Goal: Task Accomplishment & Management: Manage account settings

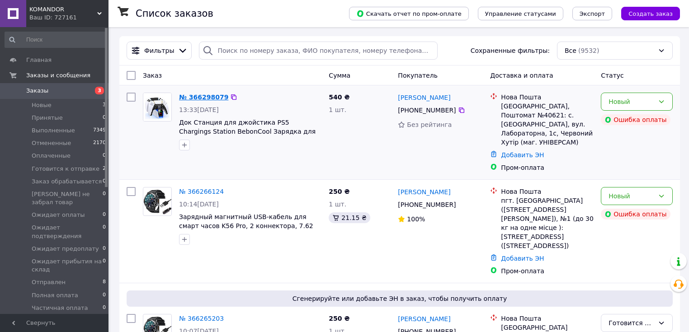
click at [197, 96] on link "№ 366298079" at bounding box center [203, 97] width 49 height 7
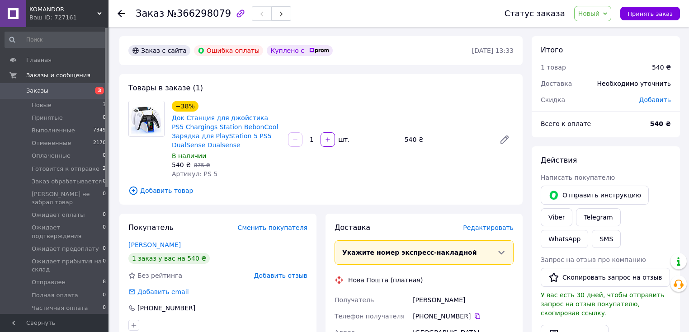
click at [118, 11] on icon at bounding box center [121, 13] width 7 height 7
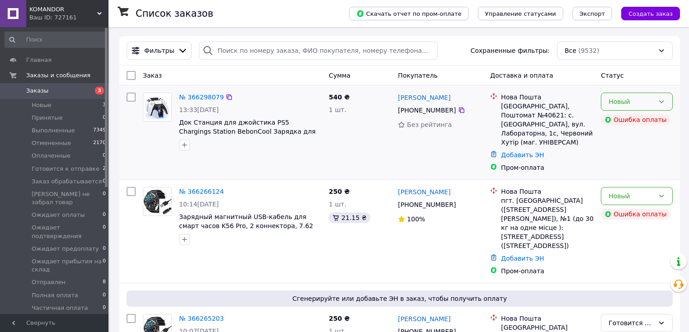
click at [665, 101] on icon at bounding box center [661, 101] width 7 height 7
click at [642, 154] on li "Отменен" at bounding box center [637, 154] width 71 height 16
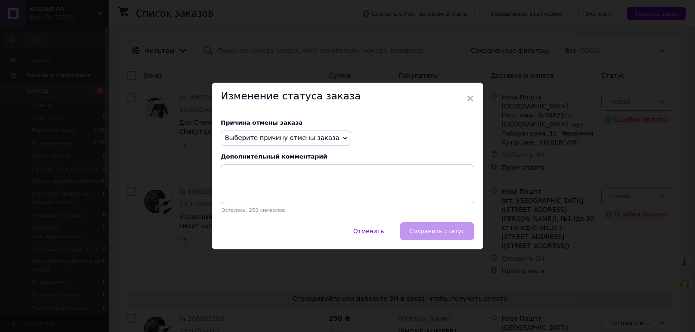
click at [330, 138] on span "Выберите причину отмены заказа" at bounding box center [286, 138] width 130 height 15
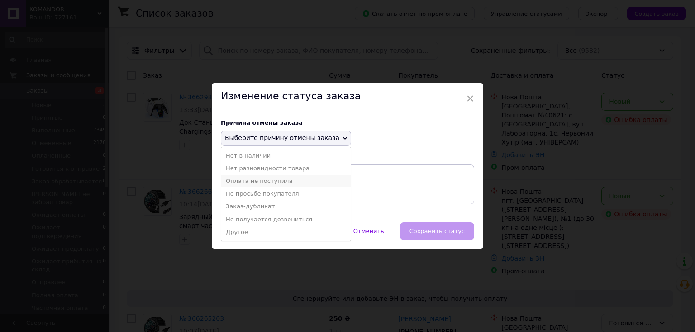
click at [283, 183] on li "Оплата не поступила" at bounding box center [285, 181] width 129 height 13
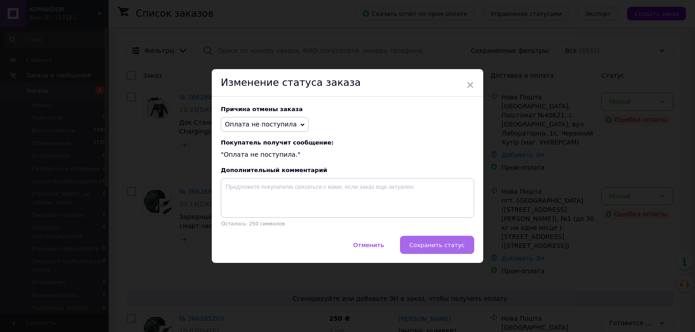
click at [429, 241] on button "Сохранить статус" at bounding box center [437, 245] width 74 height 18
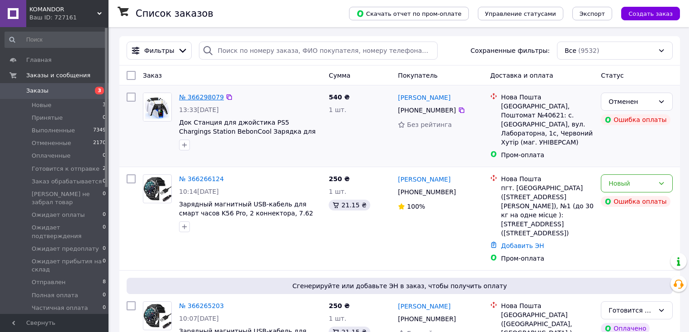
click at [203, 95] on link "№ 366298079" at bounding box center [201, 97] width 45 height 7
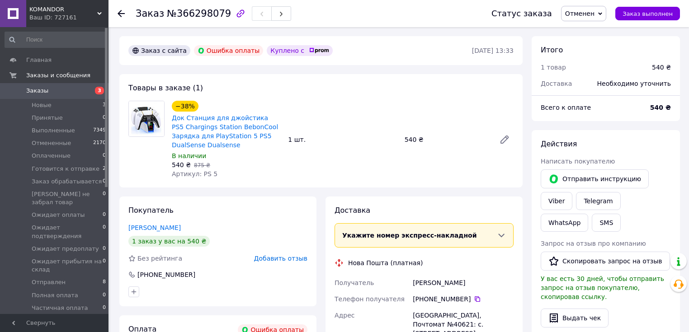
click at [119, 12] on use at bounding box center [121, 13] width 7 height 7
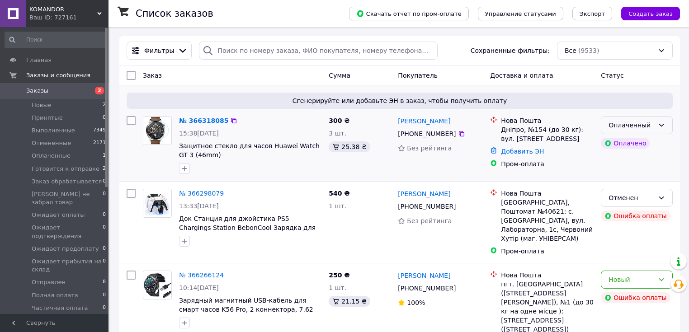
click at [660, 122] on icon at bounding box center [661, 125] width 7 height 7
click at [629, 193] on li "Готовится к отправке" at bounding box center [637, 198] width 71 height 25
